Goal: Navigation & Orientation: Find specific page/section

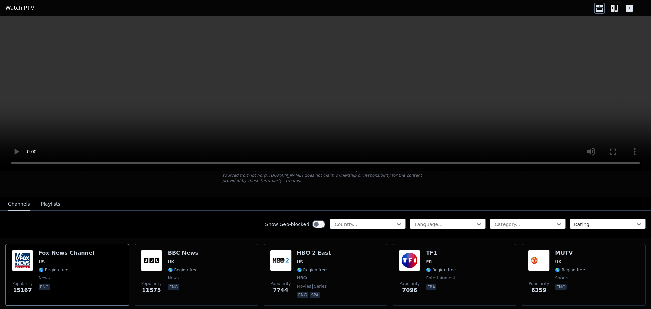
scroll to position [170, 0]
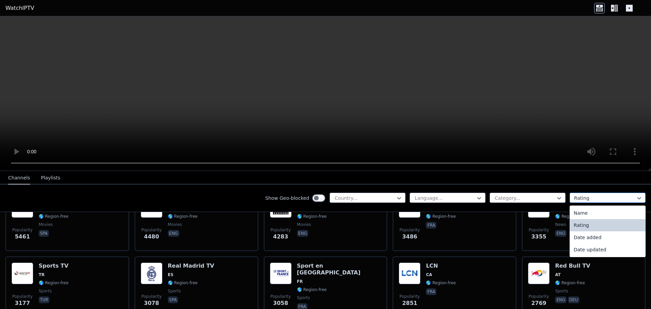
drag, startPoint x: 579, startPoint y: 199, endPoint x: 575, endPoint y: 199, distance: 3.5
click at [577, 199] on div at bounding box center [605, 198] width 62 height 7
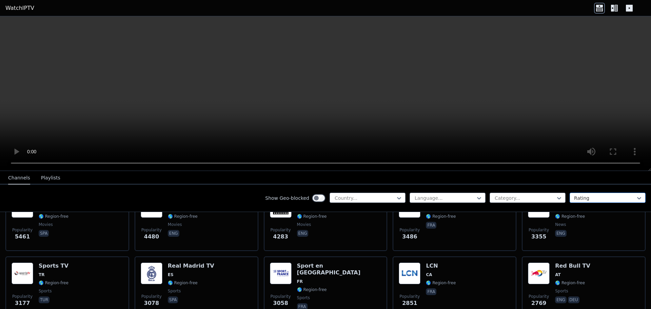
click at [575, 199] on div at bounding box center [605, 198] width 62 height 7
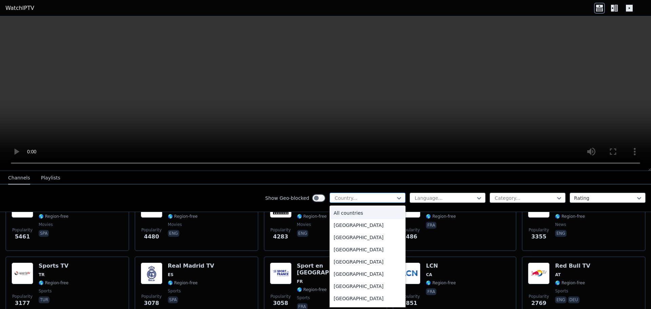
click at [364, 200] on div at bounding box center [365, 198] width 62 height 7
click at [366, 199] on div at bounding box center [365, 198] width 62 height 7
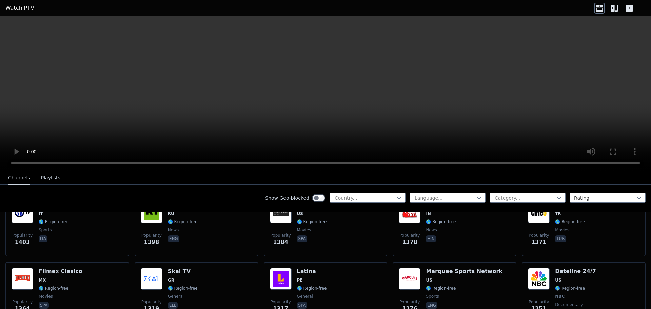
scroll to position [644, 0]
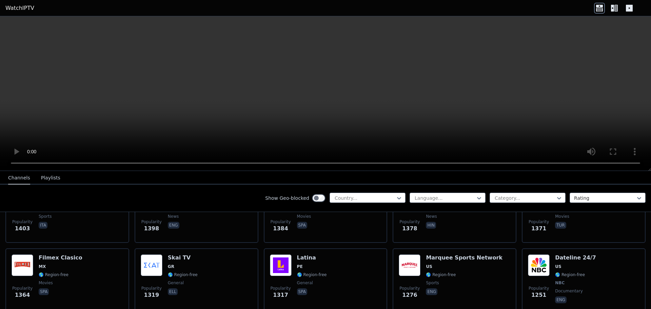
click at [47, 182] on button "Playlists" at bounding box center [50, 178] width 19 height 13
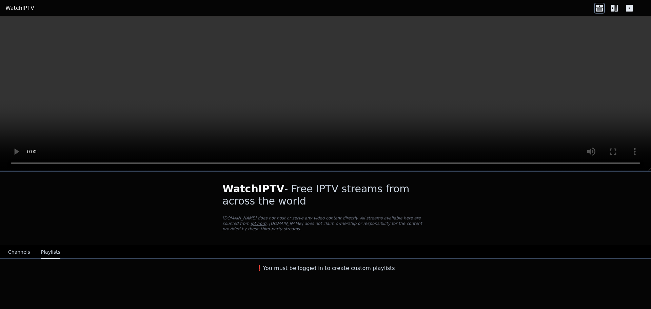
scroll to position [0, 0]
click at [16, 246] on button "Channels" at bounding box center [19, 252] width 22 height 13
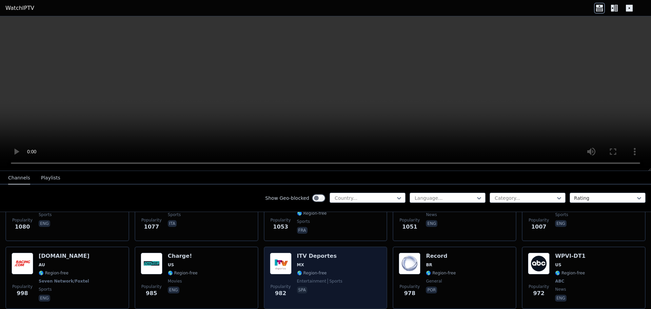
scroll to position [915, 0]
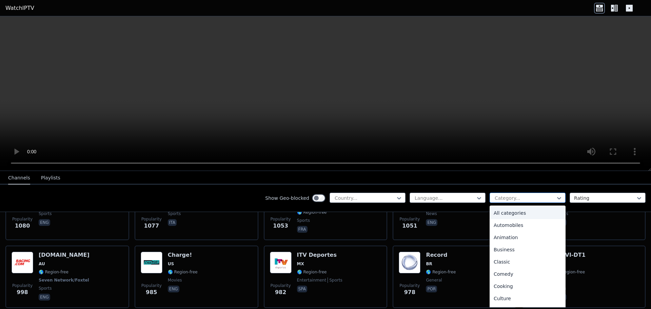
click at [516, 194] on div "Category..." at bounding box center [528, 198] width 76 height 10
click at [515, 276] on div "Sports" at bounding box center [528, 275] width 76 height 12
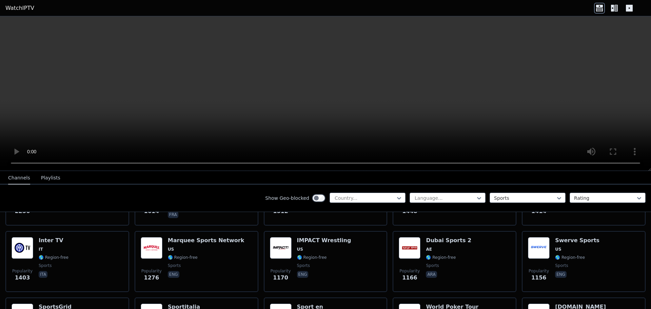
scroll to position [203, 0]
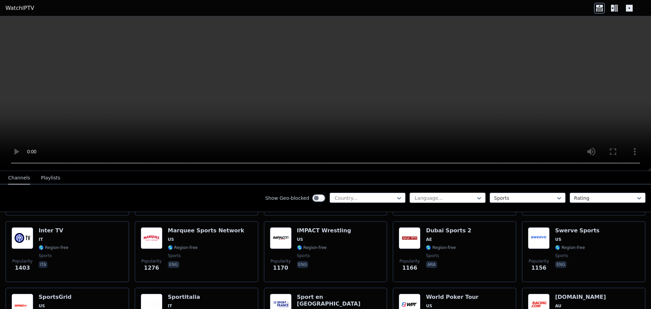
click at [444, 200] on div at bounding box center [445, 198] width 62 height 7
click at [437, 199] on div at bounding box center [445, 198] width 62 height 7
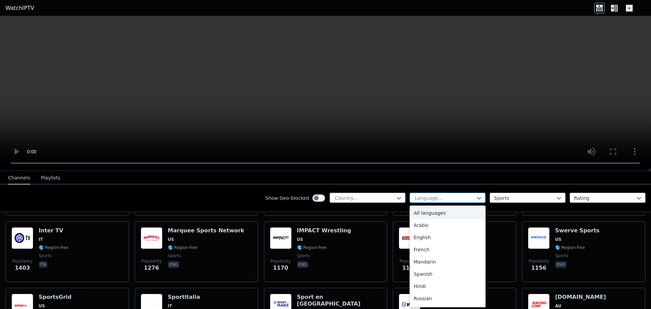
click at [419, 201] on div "Language..." at bounding box center [448, 198] width 76 height 10
click at [428, 236] on div "English" at bounding box center [448, 237] width 76 height 12
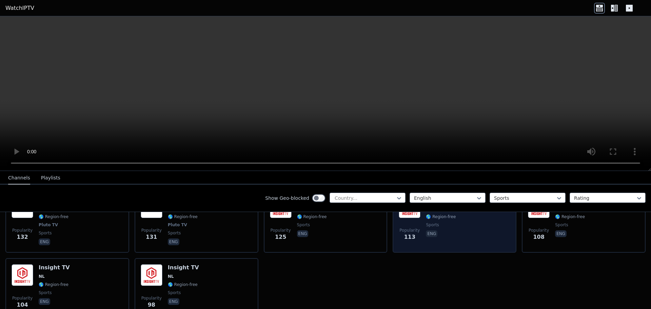
scroll to position [638, 0]
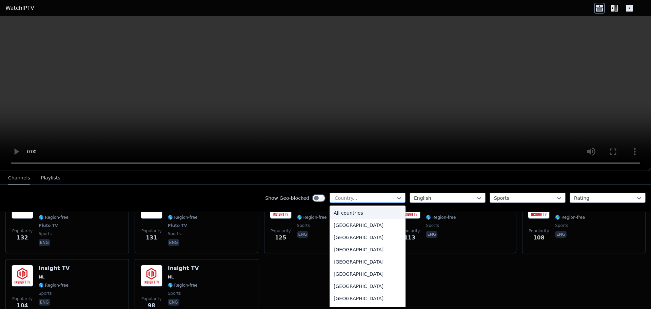
click at [367, 199] on div at bounding box center [365, 198] width 62 height 7
